Goal: Transaction & Acquisition: Book appointment/travel/reservation

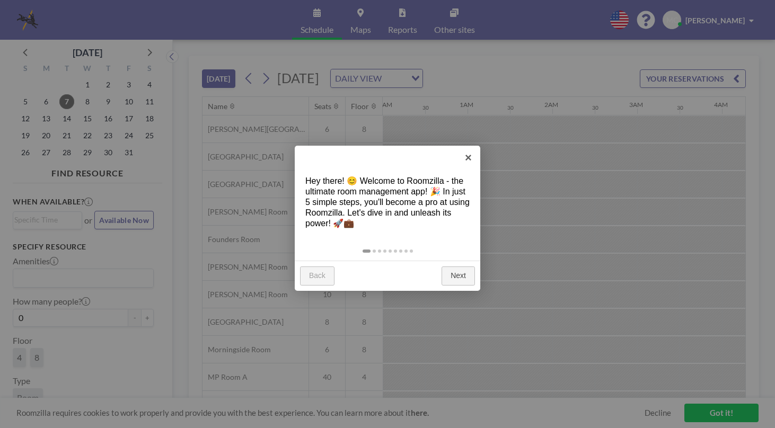
scroll to position [0, 1442]
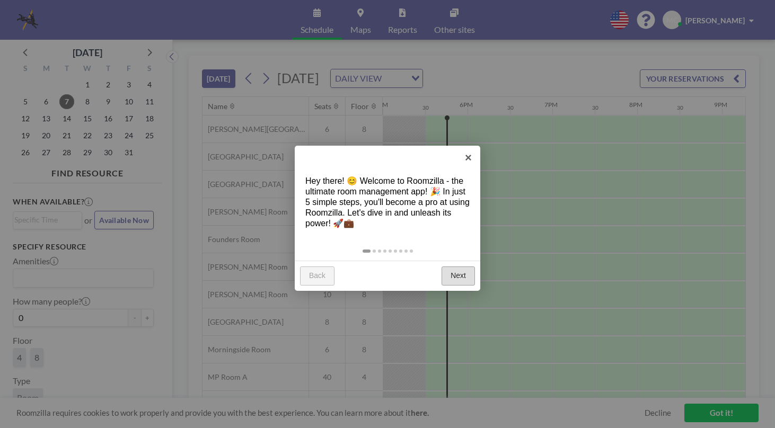
click at [455, 272] on link "Next" at bounding box center [458, 276] width 33 height 19
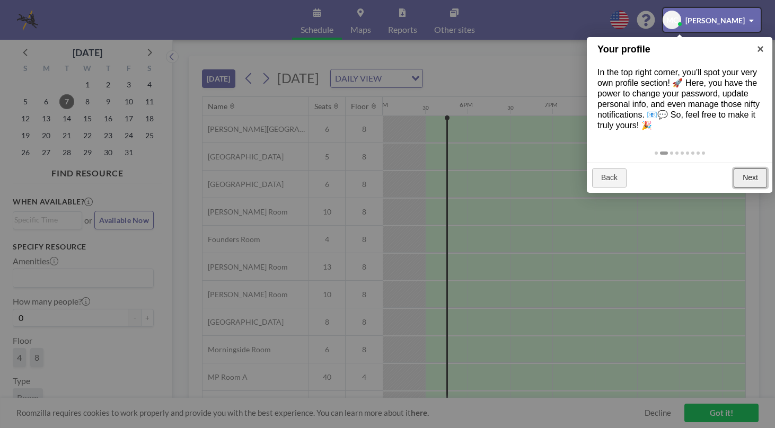
click at [749, 176] on link "Next" at bounding box center [750, 178] width 33 height 19
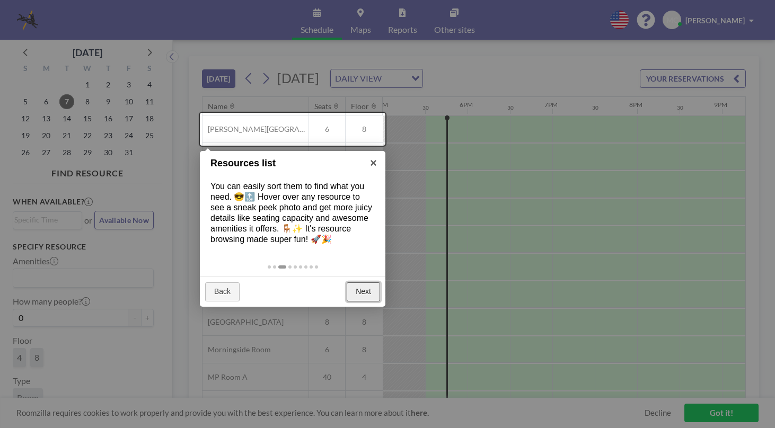
click at [365, 297] on link "Next" at bounding box center [363, 292] width 33 height 19
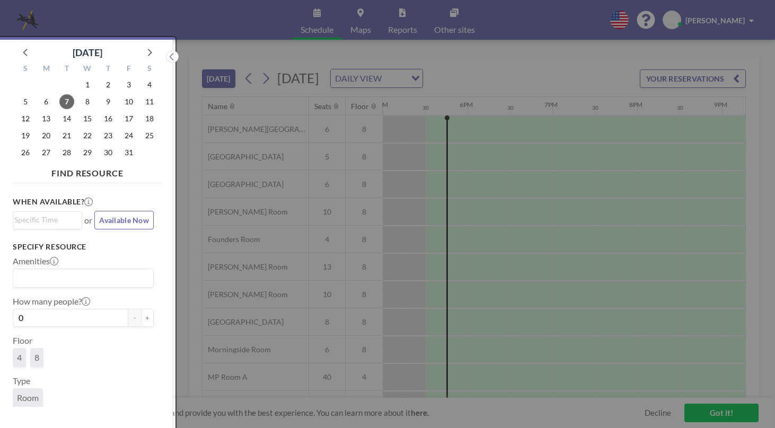
scroll to position [3, 0]
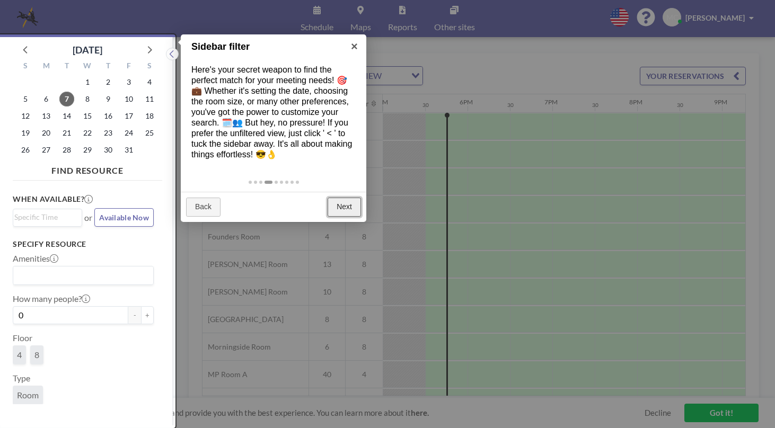
click at [349, 209] on link "Next" at bounding box center [344, 207] width 33 height 19
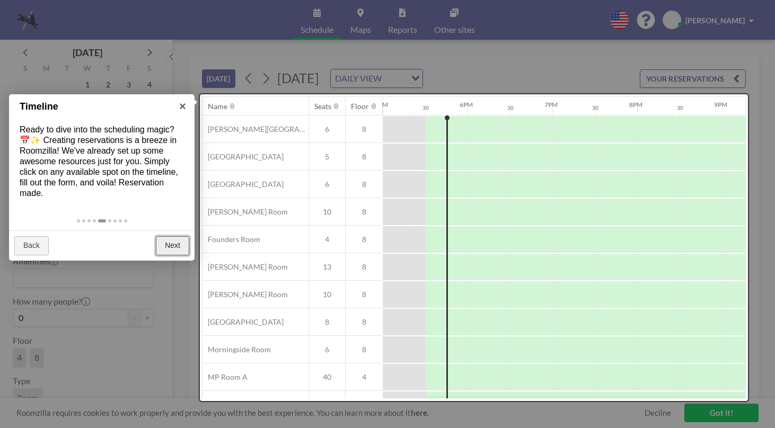
click at [173, 248] on link "Next" at bounding box center [172, 245] width 33 height 19
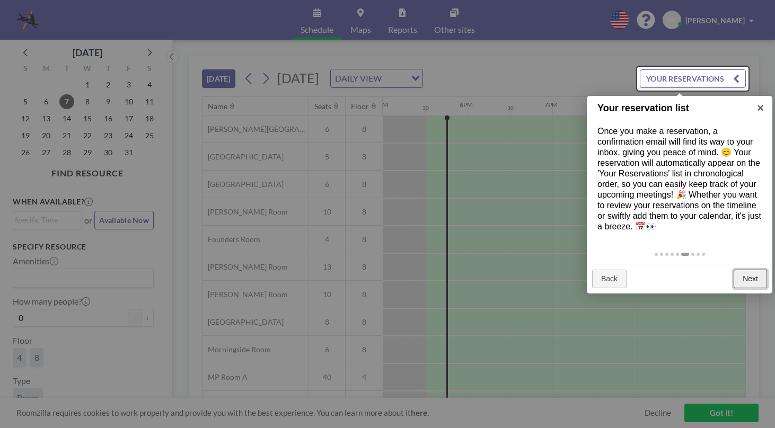
click at [747, 272] on link "Next" at bounding box center [750, 279] width 33 height 19
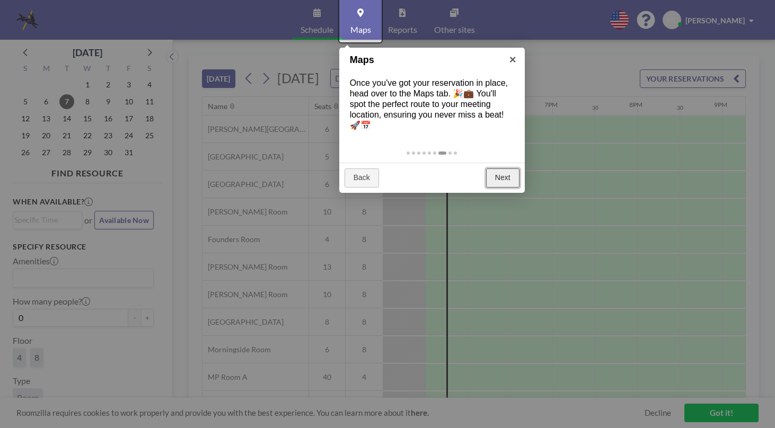
click at [497, 178] on link "Next" at bounding box center [502, 178] width 33 height 19
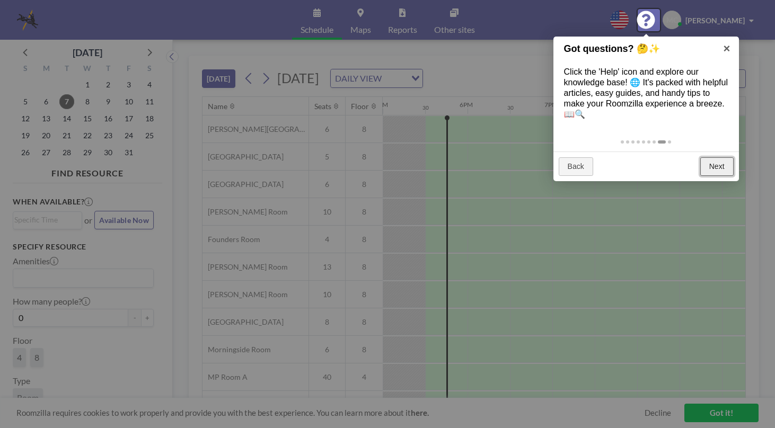
click at [721, 167] on link "Next" at bounding box center [716, 166] width 33 height 19
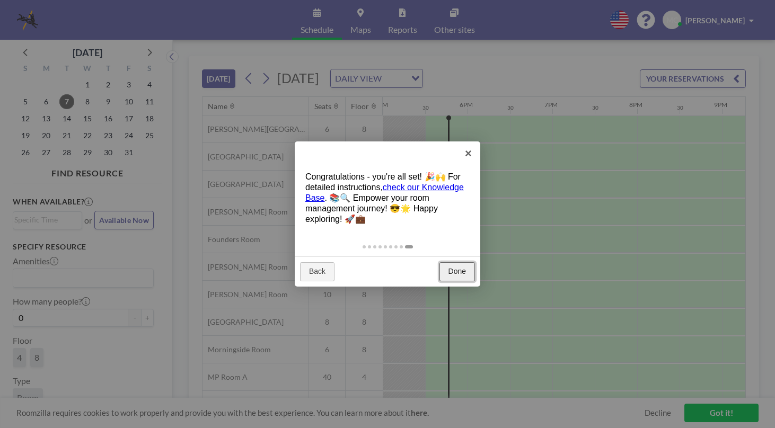
click at [463, 274] on link "Done" at bounding box center [457, 271] width 36 height 19
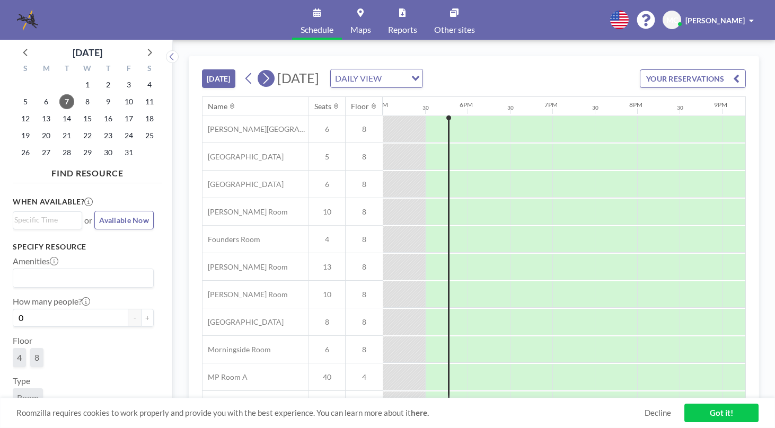
click at [269, 80] on icon at bounding box center [266, 78] width 6 height 11
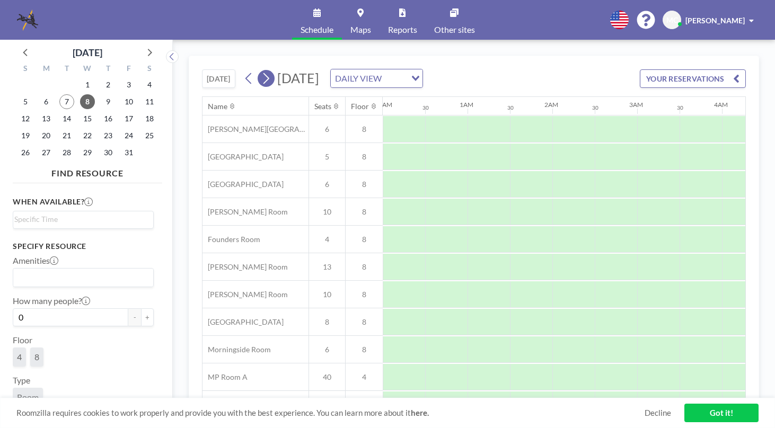
scroll to position [0, 678]
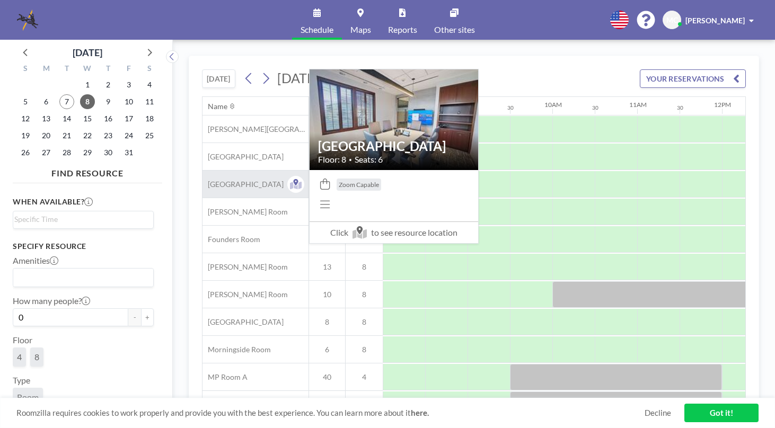
click at [252, 181] on span "[GEOGRAPHIC_DATA]" at bounding box center [242, 185] width 81 height 10
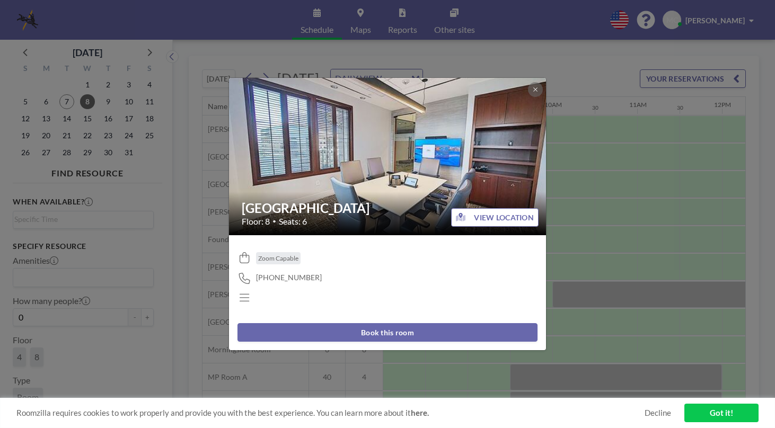
click at [488, 222] on button "VIEW LOCATION" at bounding box center [494, 217] width 87 height 19
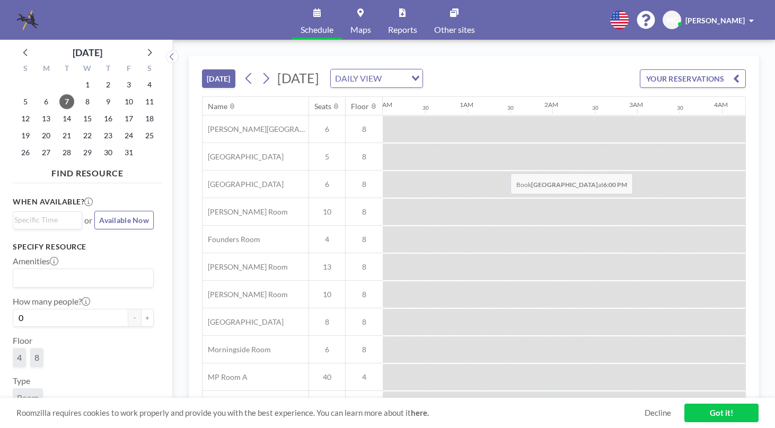
scroll to position [0, 1442]
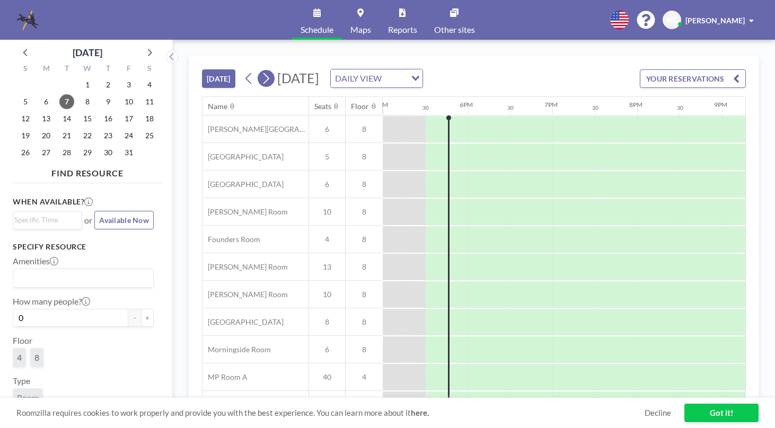
click at [274, 74] on button at bounding box center [266, 78] width 17 height 17
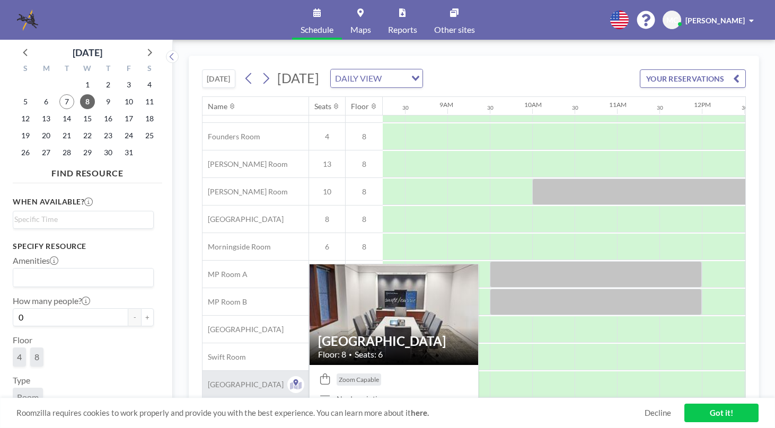
scroll to position [0, 762]
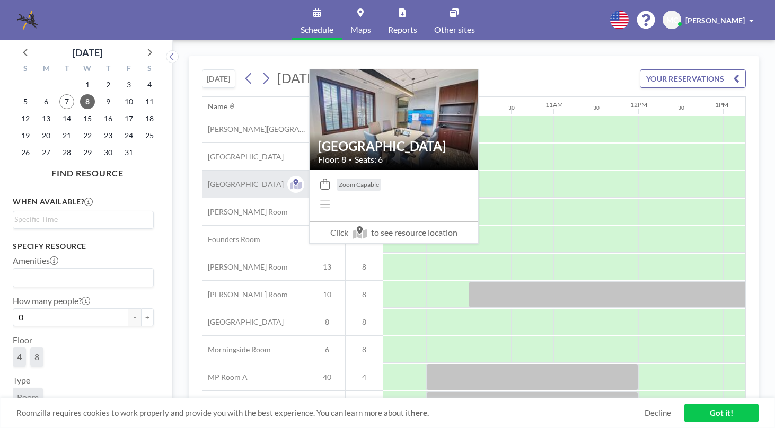
click at [251, 183] on span "[GEOGRAPHIC_DATA]" at bounding box center [242, 185] width 81 height 10
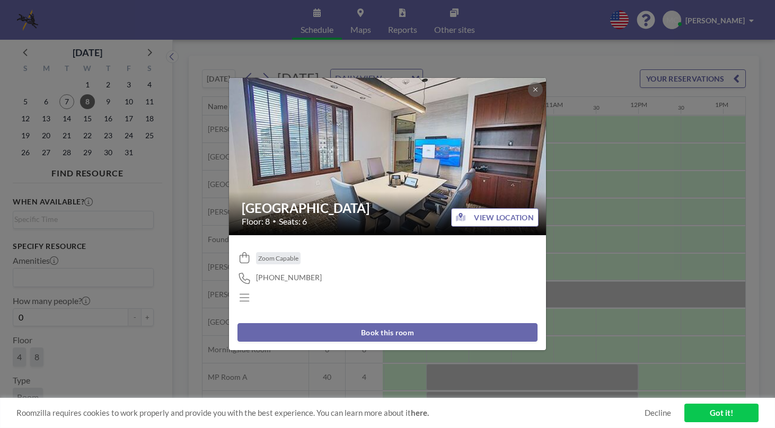
click at [506, 216] on button "VIEW LOCATION" at bounding box center [494, 217] width 87 height 19
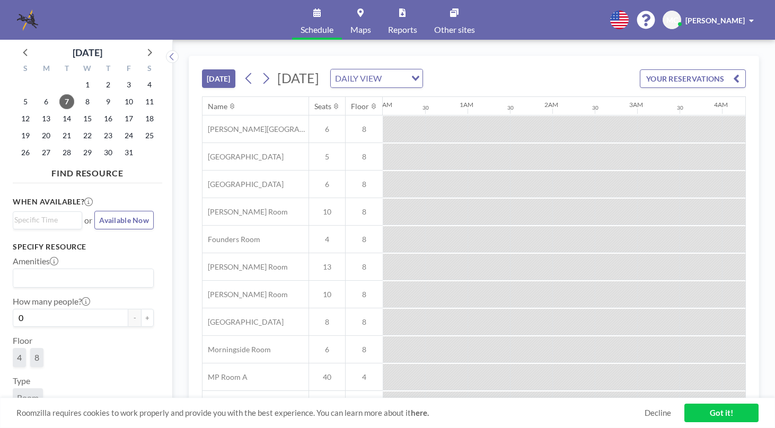
scroll to position [0, 1442]
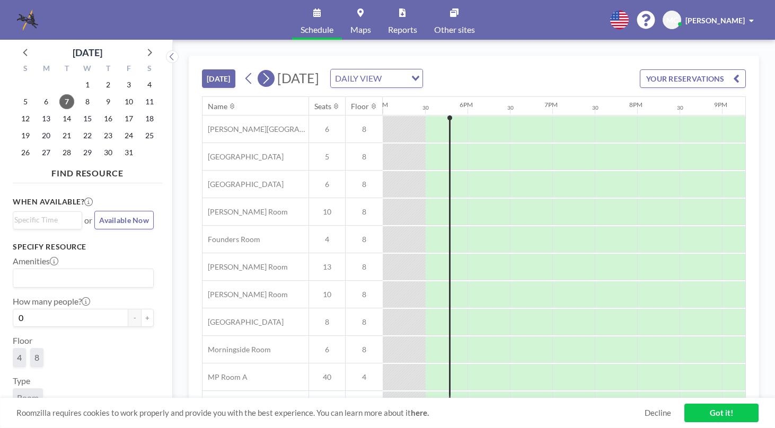
click at [270, 82] on icon at bounding box center [266, 78] width 10 height 16
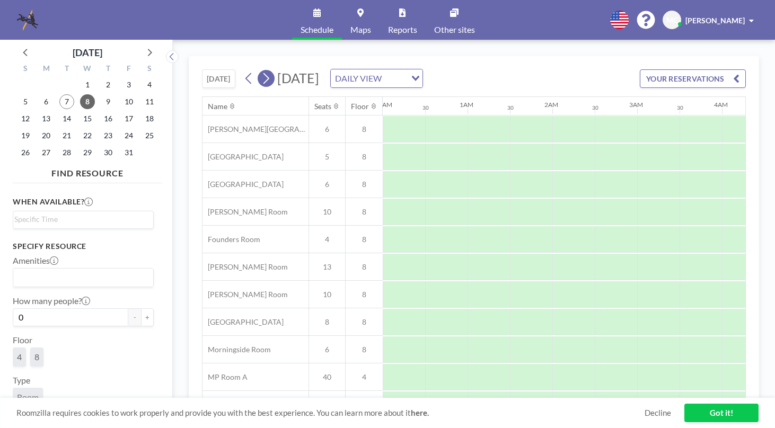
scroll to position [0, 678]
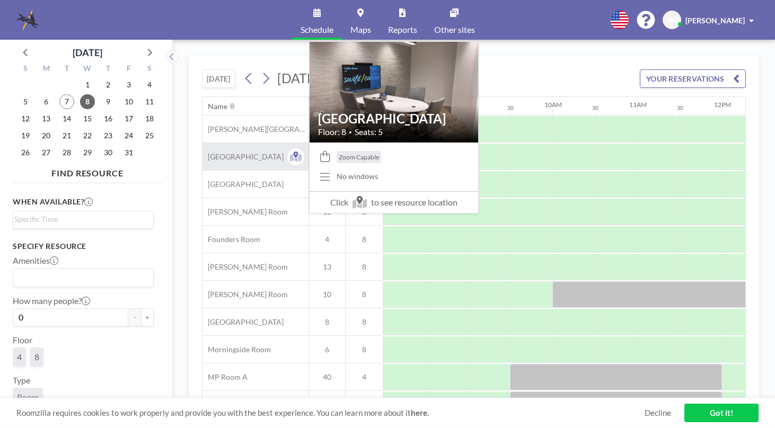
click at [258, 161] on span "[GEOGRAPHIC_DATA]" at bounding box center [242, 157] width 81 height 10
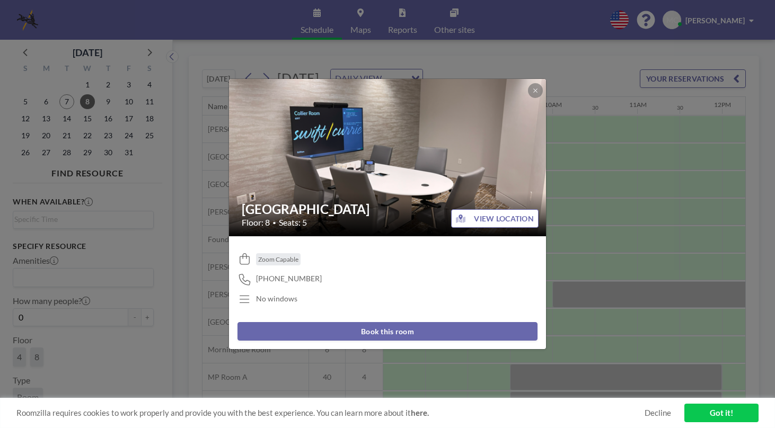
click at [367, 332] on button "Book this room" at bounding box center [387, 331] width 300 height 19
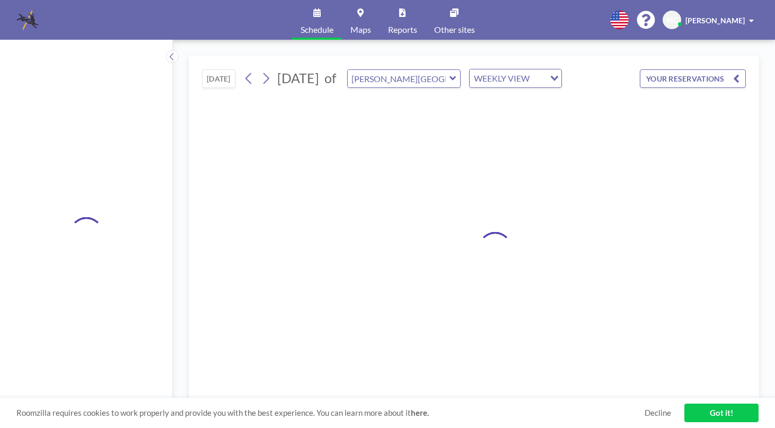
type input "[GEOGRAPHIC_DATA]"
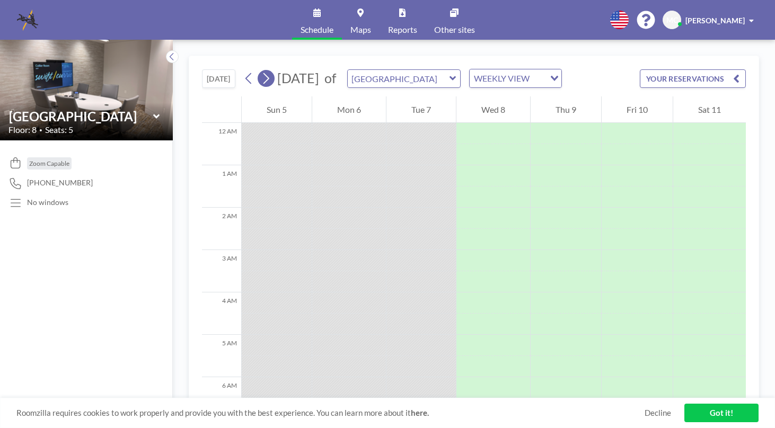
click at [271, 77] on icon at bounding box center [266, 78] width 10 height 16
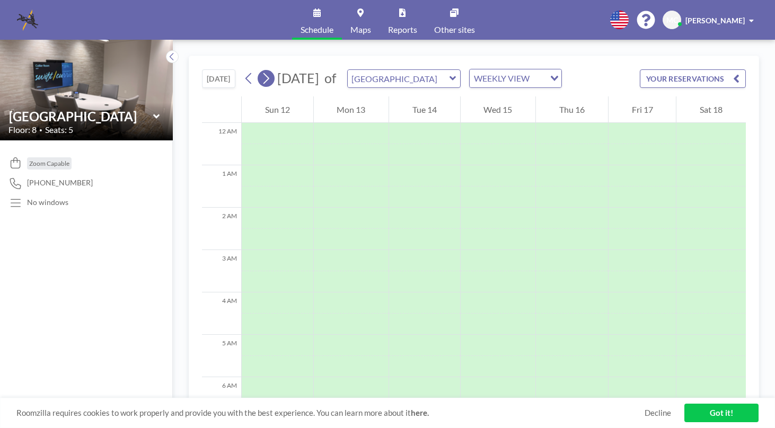
click at [271, 81] on icon at bounding box center [266, 78] width 10 height 16
click at [246, 76] on icon at bounding box center [249, 78] width 10 height 16
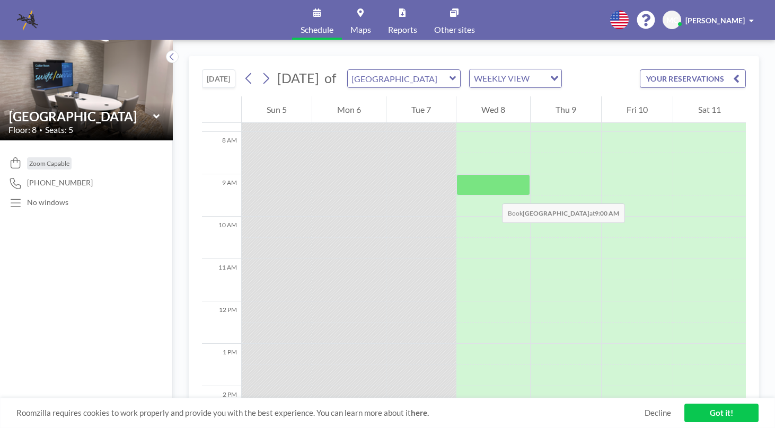
scroll to position [324, 0]
click at [491, 193] on div at bounding box center [493, 190] width 74 height 21
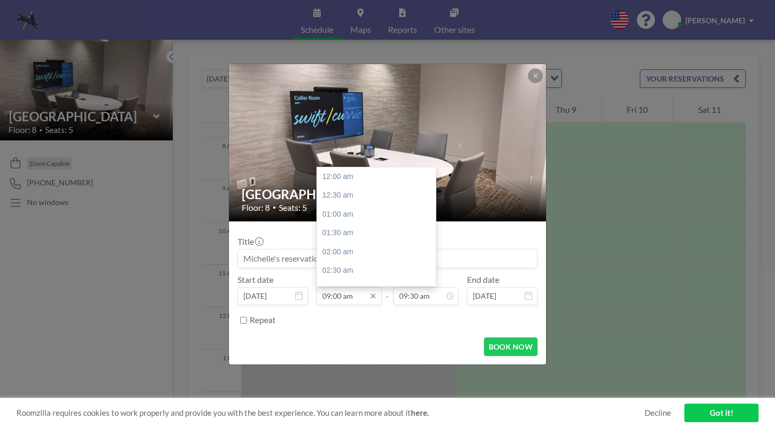
scroll to position [340, 0]
click at [349, 298] on input "09:00 am" at bounding box center [348, 296] width 65 height 18
click at [352, 238] on div "12:00 pm" at bounding box center [379, 231] width 124 height 19
type input "12:00 pm"
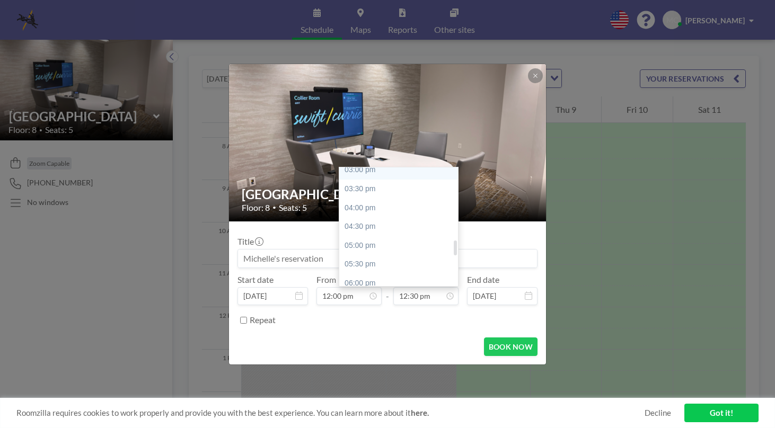
scroll to position [579, 0]
click at [407, 278] on div "06:00 pm" at bounding box center [401, 276] width 124 height 19
type input "06:00 pm"
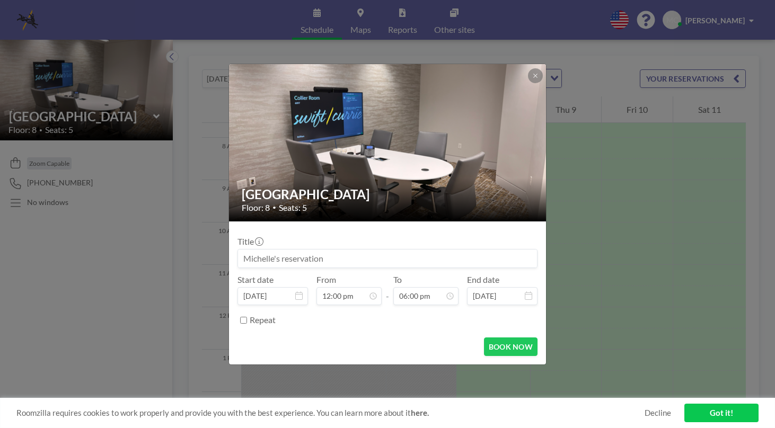
scroll to position [0, 0]
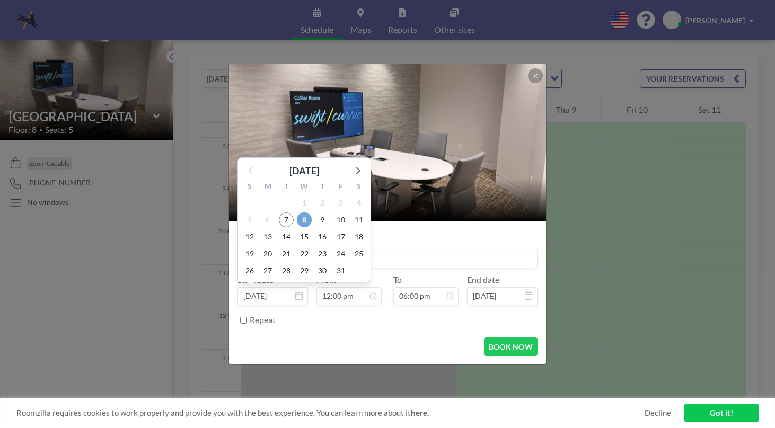
click at [302, 223] on span "8" at bounding box center [304, 220] width 15 height 15
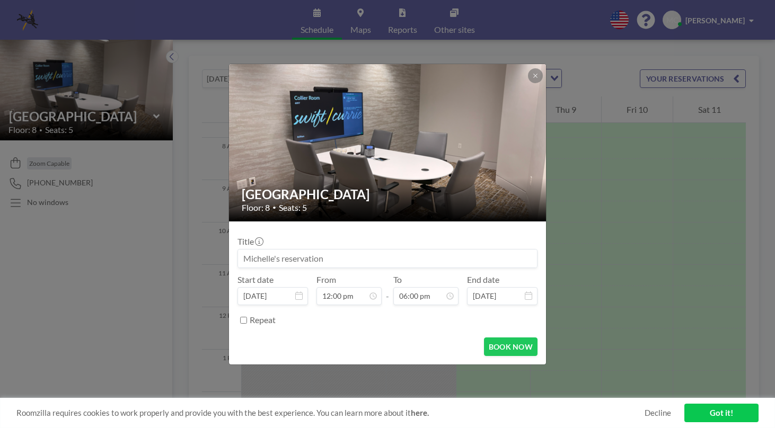
click at [271, 258] on input at bounding box center [387, 259] width 299 height 18
drag, startPoint x: 275, startPoint y: 258, endPoint x: 229, endPoint y: 259, distance: 45.6
click at [230, 259] on form "Title Start date [DATE] From 12:00 pm - To 06:00 pm End date [DATE] Repeat BOOK…" at bounding box center [387, 293] width 317 height 143
click at [245, 259] on input at bounding box center [387, 259] width 299 height 18
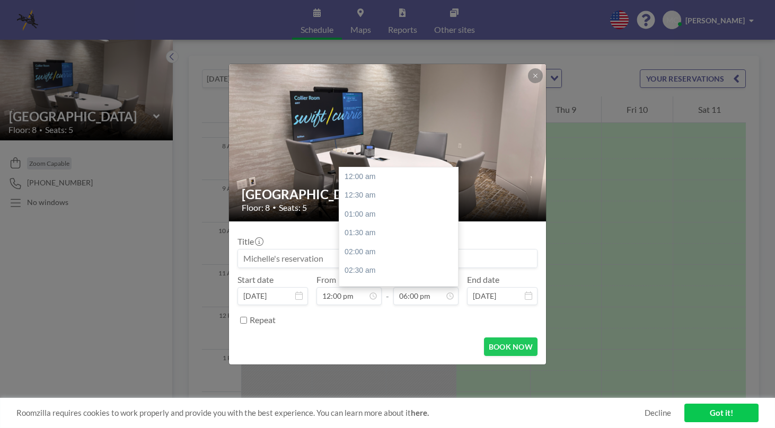
scroll to position [679, 0]
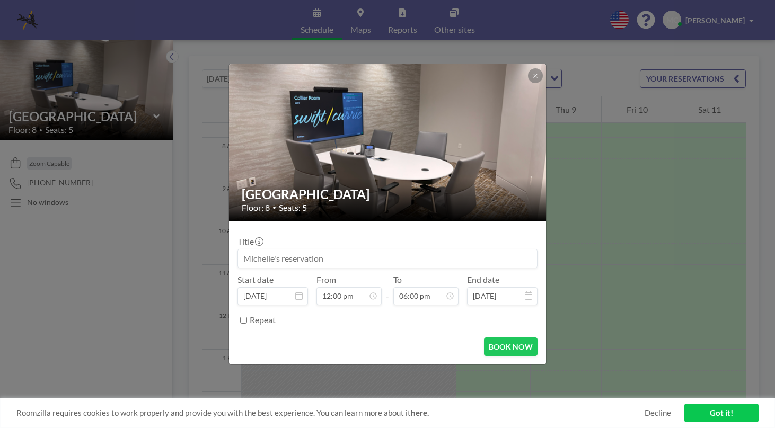
click at [285, 262] on input at bounding box center [387, 259] width 299 height 18
click at [260, 264] on input at bounding box center [387, 259] width 299 height 18
click at [515, 344] on button "BOOK NOW" at bounding box center [511, 347] width 54 height 19
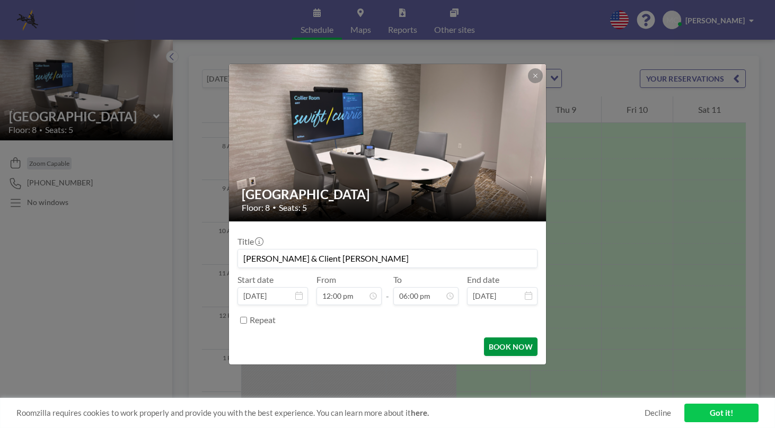
type input "[PERSON_NAME] & Client [PERSON_NAME]"
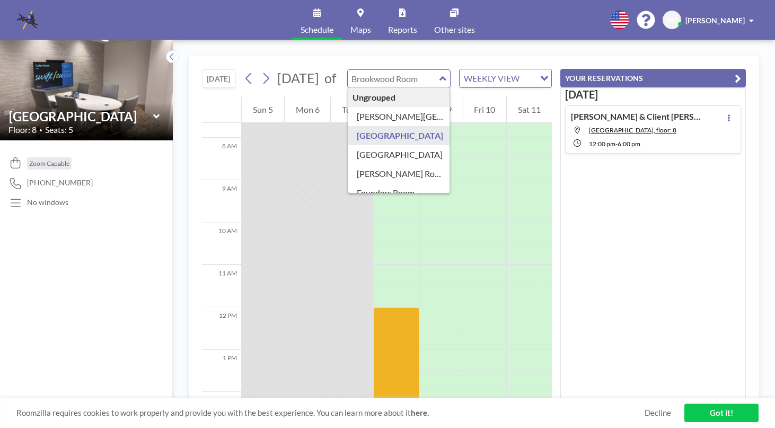
click at [396, 87] on input "text" at bounding box center [394, 78] width 92 height 17
type input "[GEOGRAPHIC_DATA]"
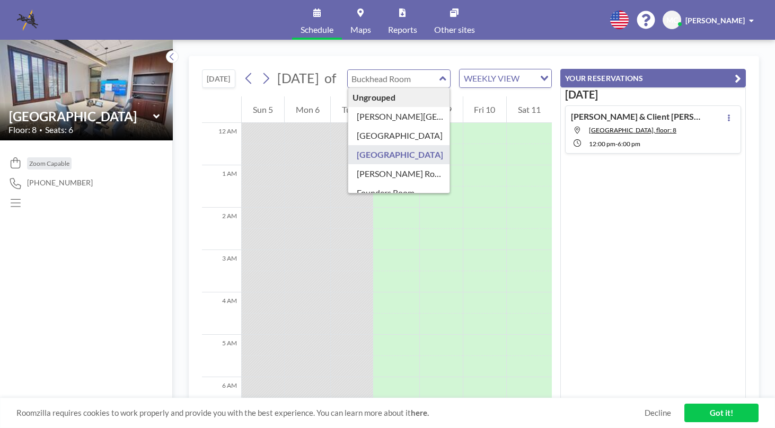
click at [389, 87] on input "text" at bounding box center [394, 78] width 92 height 17
type input "[GEOGRAPHIC_DATA]"
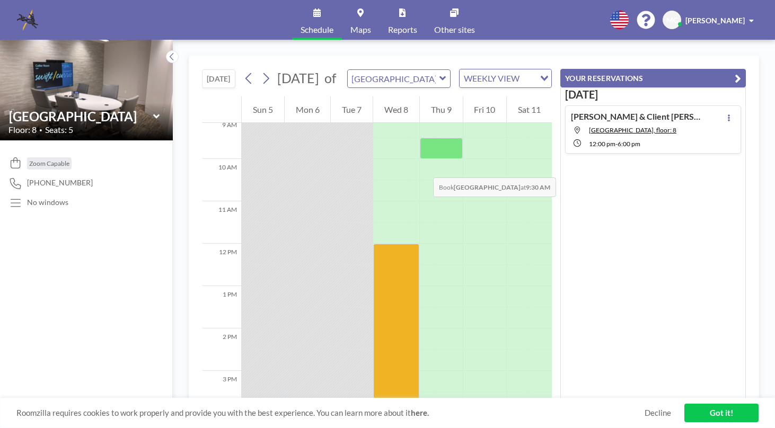
scroll to position [405, 0]
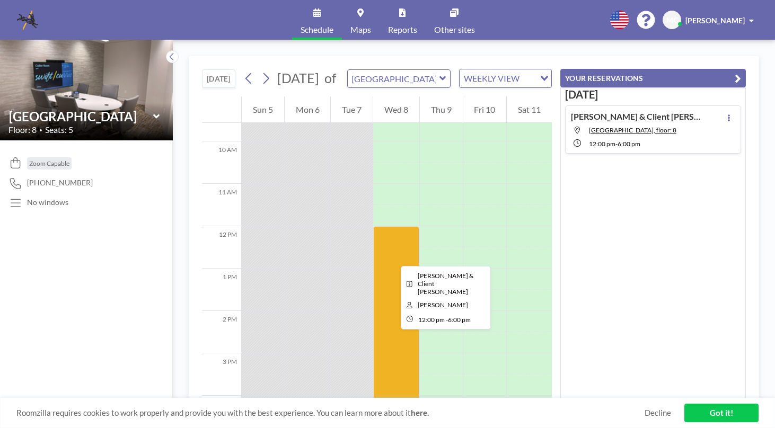
click at [391, 273] on div at bounding box center [396, 353] width 46 height 254
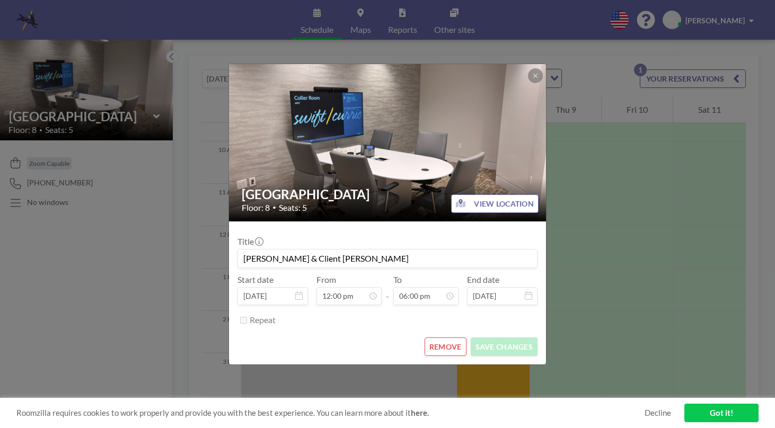
click at [440, 339] on button "REMOVE" at bounding box center [446, 347] width 42 height 19
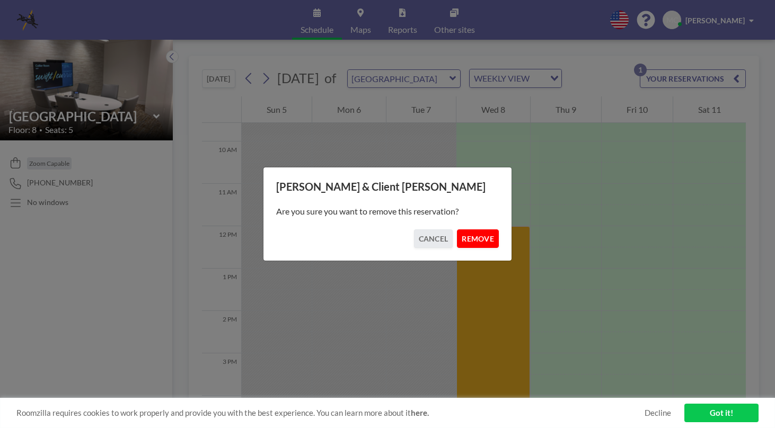
click at [480, 236] on button "REMOVE" at bounding box center [478, 239] width 42 height 19
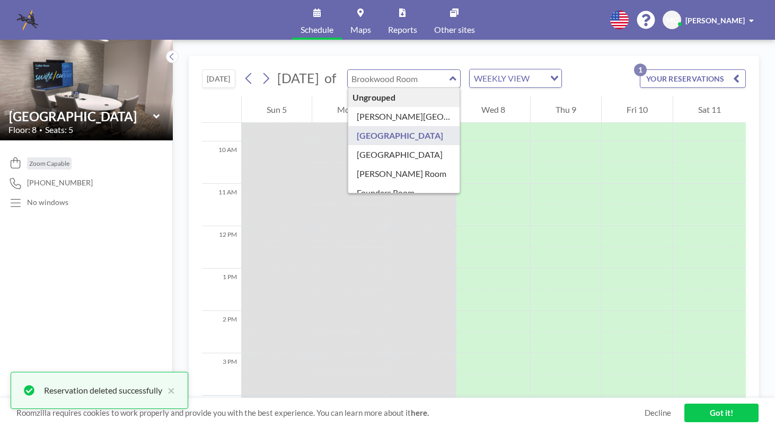
click at [441, 79] on input "text" at bounding box center [399, 78] width 102 height 17
type input "[GEOGRAPHIC_DATA]"
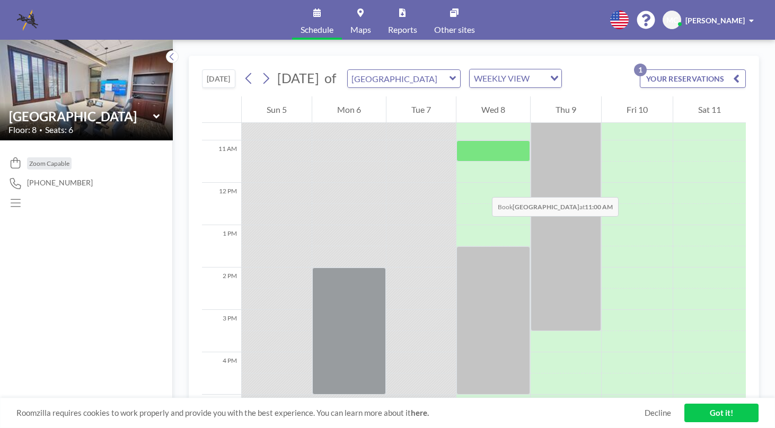
scroll to position [455, 0]
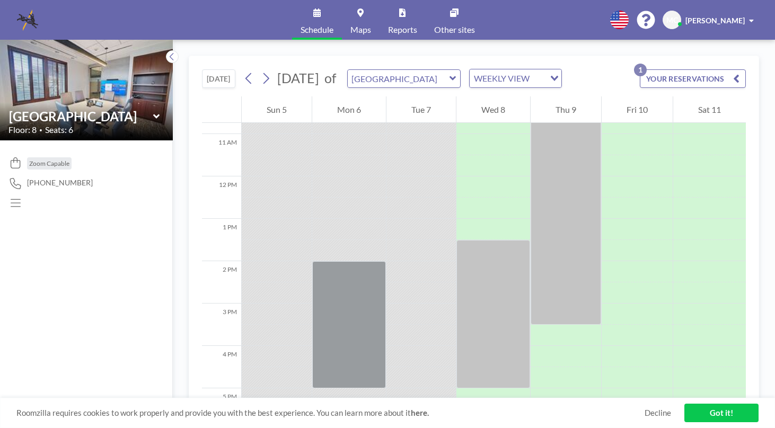
click at [461, 76] on div "[GEOGRAPHIC_DATA]" at bounding box center [404, 78] width 114 height 19
click at [456, 78] on icon at bounding box center [452, 78] width 6 height 4
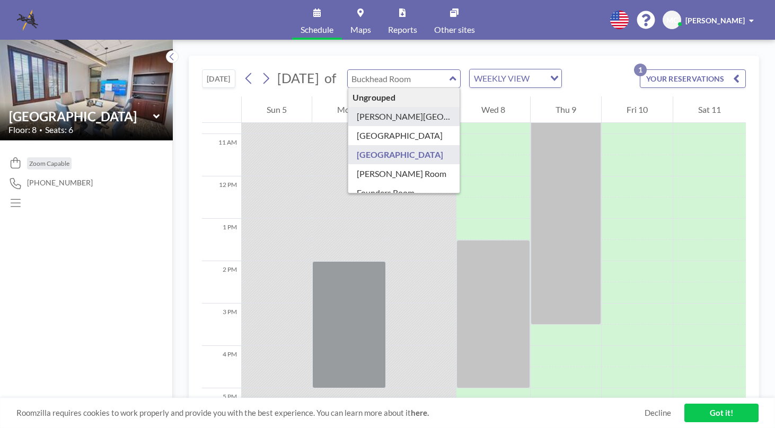
type input "[PERSON_NAME][GEOGRAPHIC_DATA]"
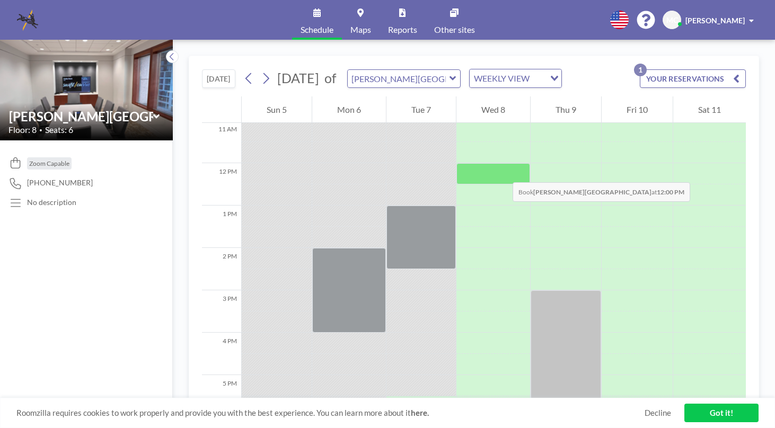
scroll to position [467, 0]
click at [502, 172] on div at bounding box center [493, 175] width 74 height 21
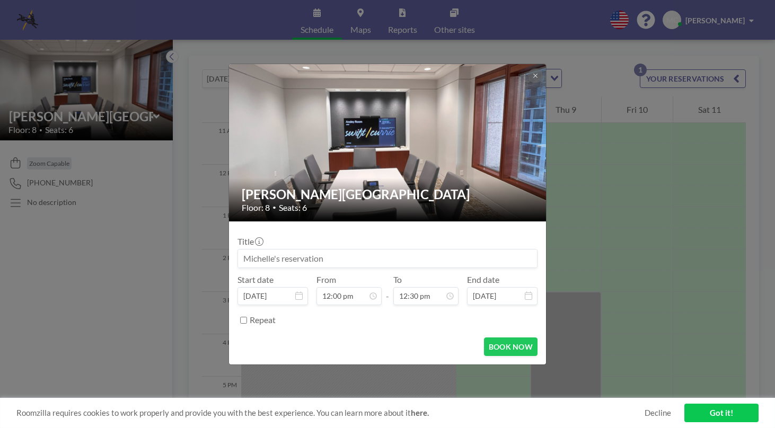
scroll to position [453, 0]
click at [278, 255] on input at bounding box center [387, 259] width 299 height 18
click at [313, 262] on input at bounding box center [387, 259] width 299 height 18
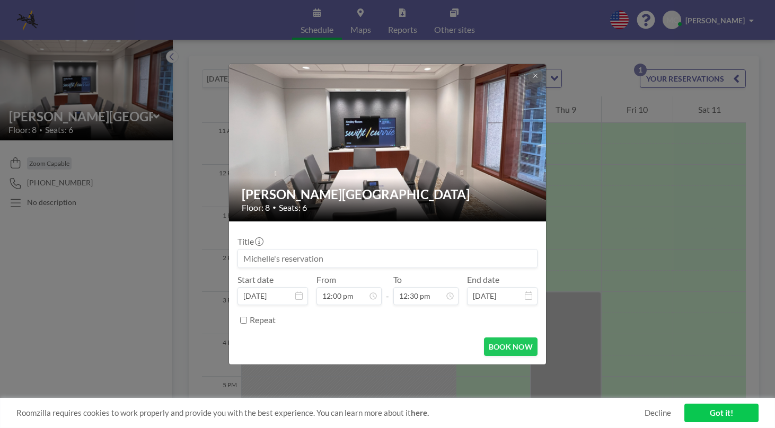
click at [313, 262] on input at bounding box center [387, 259] width 299 height 18
drag, startPoint x: 343, startPoint y: 259, endPoint x: 161, endPoint y: 251, distance: 182.5
click at [161, 251] on div "[PERSON_NAME] Room Floor: 8 • Seats: 6 Title Start date [DATE] From 12:00 pm - …" at bounding box center [387, 214] width 775 height 428
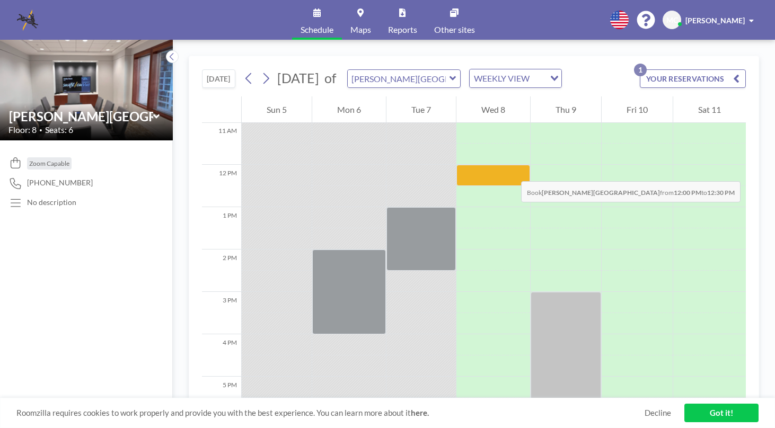
click at [510, 171] on div at bounding box center [493, 175] width 74 height 21
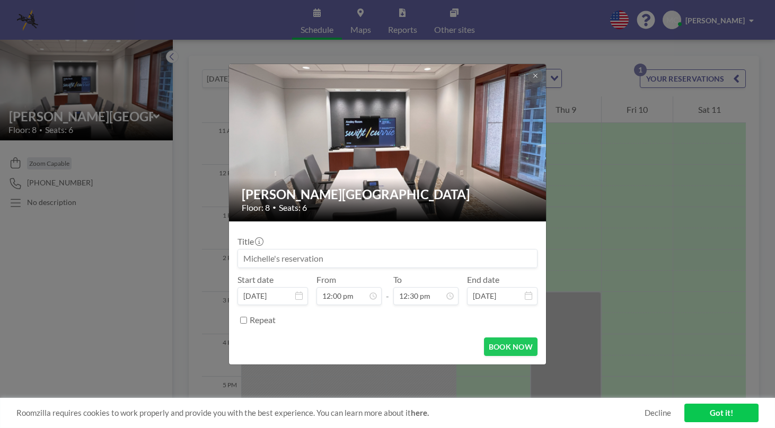
click at [403, 259] on input at bounding box center [387, 259] width 299 height 18
drag, startPoint x: 313, startPoint y: 256, endPoint x: 426, endPoint y: 255, distance: 112.4
click at [426, 255] on input "[PERSON_NAME] & [PERSON_NAME]" at bounding box center [387, 259] width 299 height 18
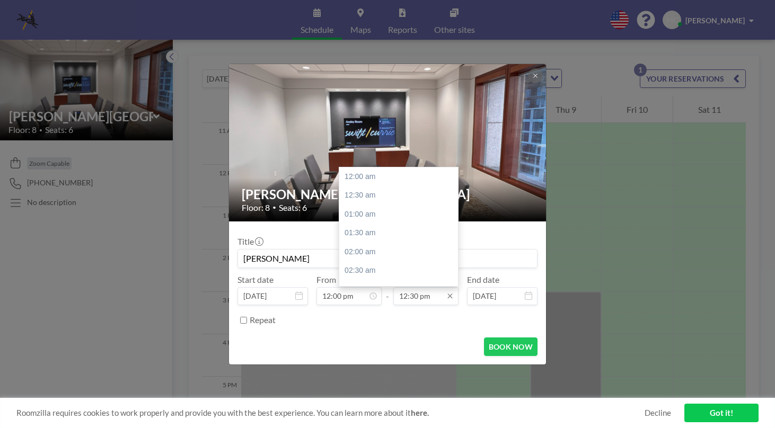
scroll to position [472, 0]
click at [454, 295] on input "12:30 pm" at bounding box center [425, 296] width 65 height 18
click at [428, 296] on input "12:30 pm" at bounding box center [425, 296] width 65 height 18
click at [377, 238] on div "06:00 pm" at bounding box center [401, 231] width 124 height 19
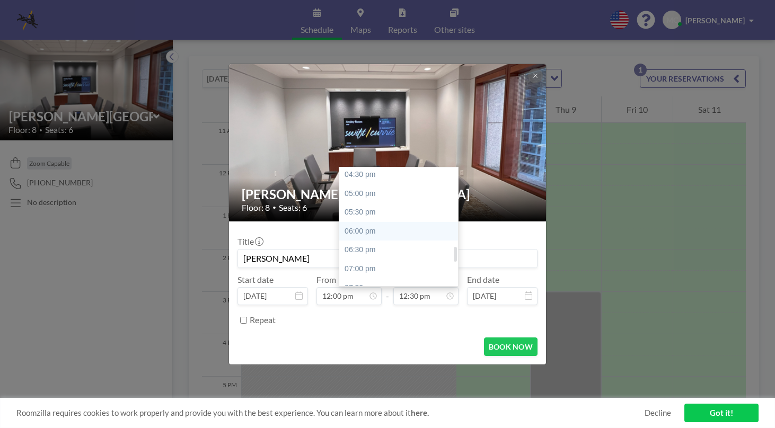
type input "[PERSON_NAME]"
type input "06:00 pm"
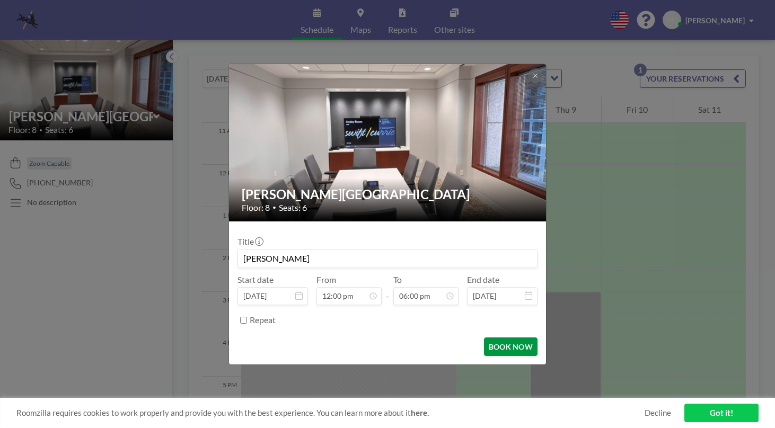
click at [518, 349] on button "BOOK NOW" at bounding box center [511, 347] width 54 height 19
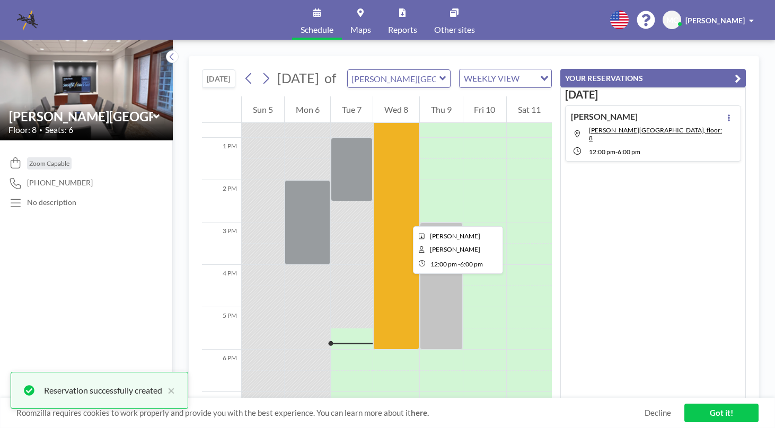
scroll to position [478, 0]
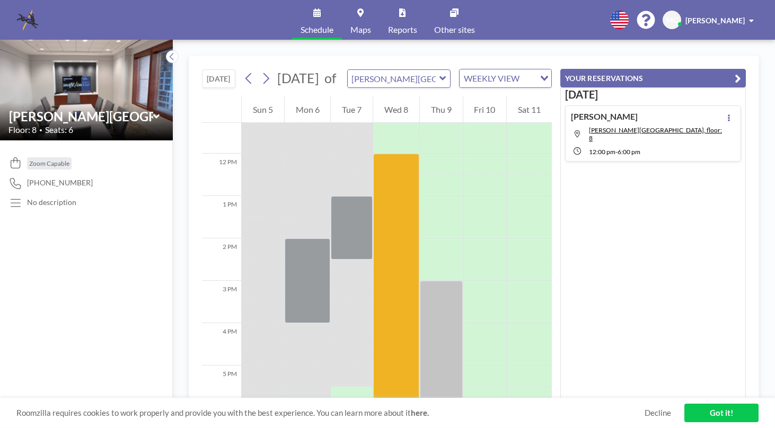
click at [729, 415] on link "Got it!" at bounding box center [721, 413] width 74 height 19
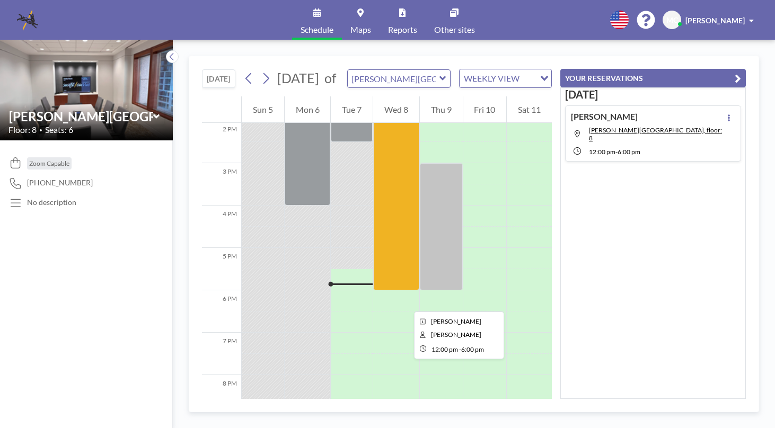
scroll to position [462, 0]
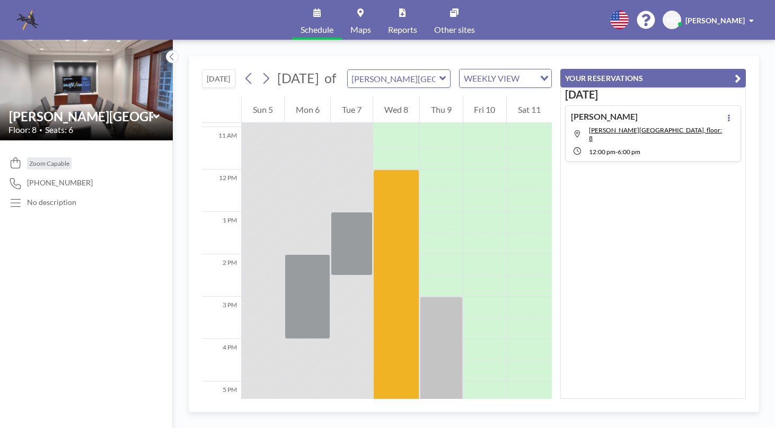
click at [63, 60] on img at bounding box center [86, 90] width 173 height 130
click at [82, 99] on img at bounding box center [86, 90] width 173 height 130
click at [769, 70] on div "[DATE] [DATE] of [PERSON_NAME] Room WEEKLY VIEW Loading... 12 AM 1 AM 2 AM 3 AM…" at bounding box center [474, 234] width 602 height 389
